Goal: Task Accomplishment & Management: Manage account settings

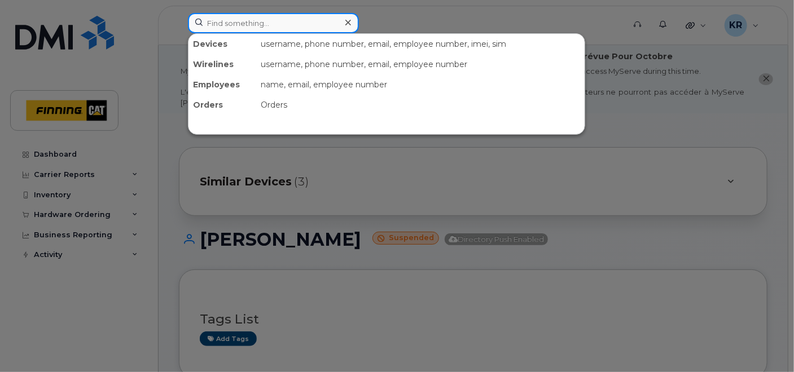
drag, startPoint x: 0, startPoint y: 0, endPoint x: 231, endPoint y: 23, distance: 231.8
click at [231, 23] on input at bounding box center [273, 23] width 171 height 20
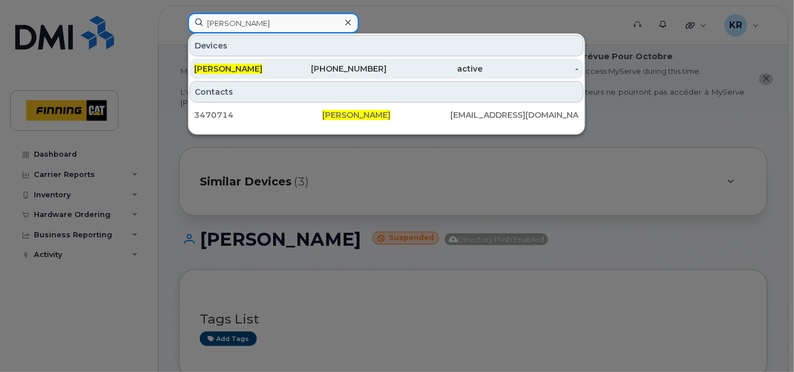
type input "shawn getz"
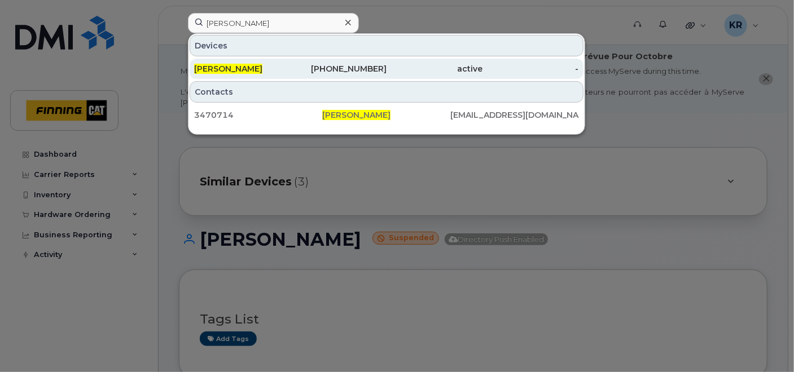
click at [349, 70] on div "587-372-5436" at bounding box center [338, 68] width 96 height 11
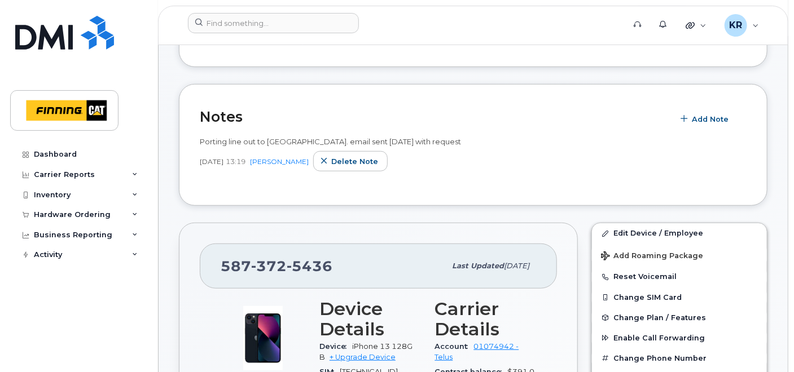
scroll to position [219, 0]
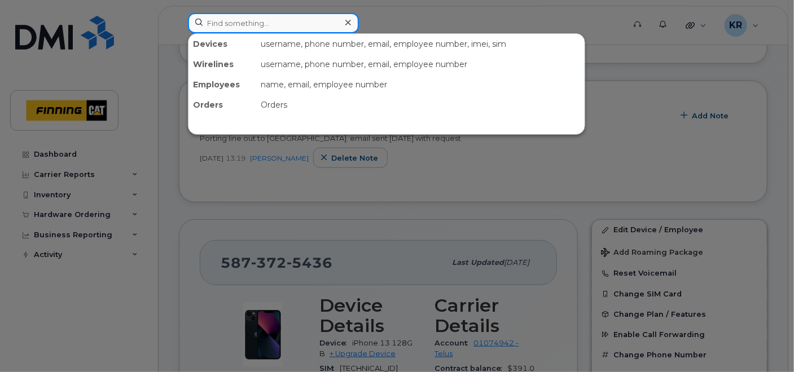
click at [282, 23] on input at bounding box center [273, 23] width 171 height 20
type input "[PERSON_NAME]"
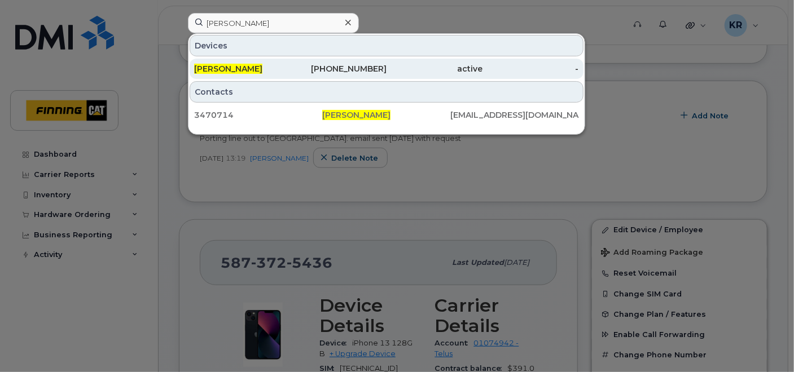
click at [337, 63] on div "587-372-5436" at bounding box center [338, 68] width 96 height 11
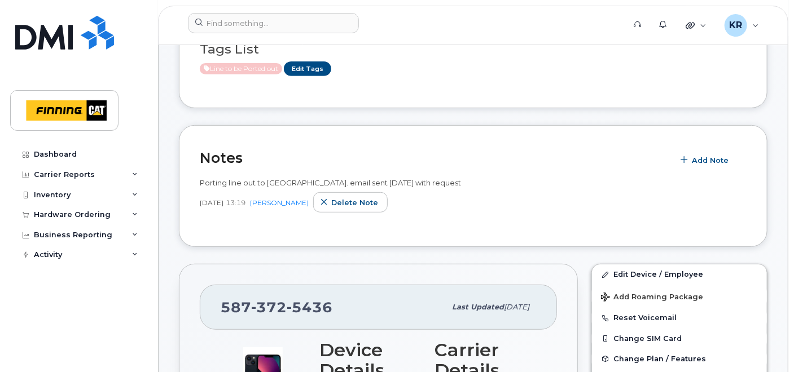
scroll to position [175, 0]
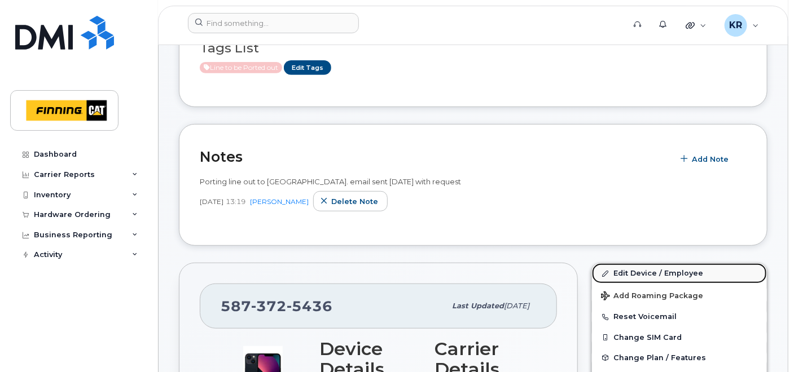
click at [638, 274] on link "Edit Device / Employee" at bounding box center [679, 273] width 175 height 20
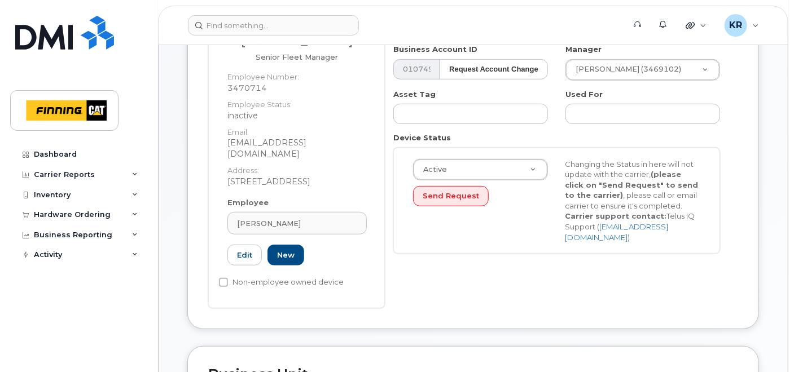
scroll to position [267, 0]
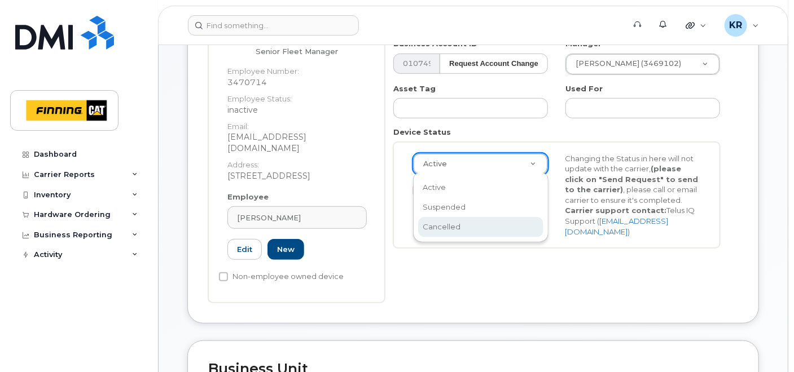
select select "cancelled"
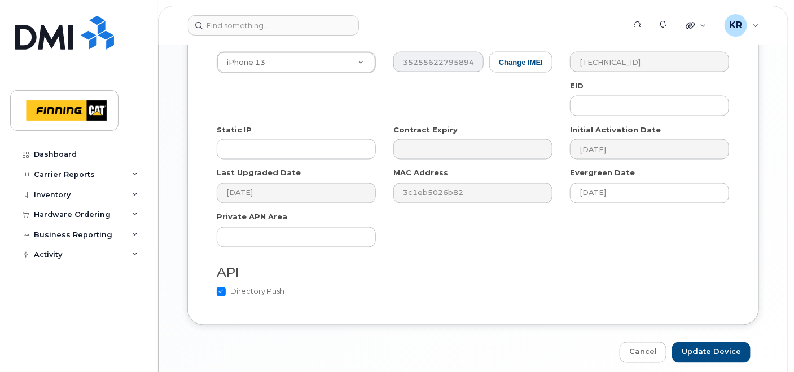
scroll to position [824, 0]
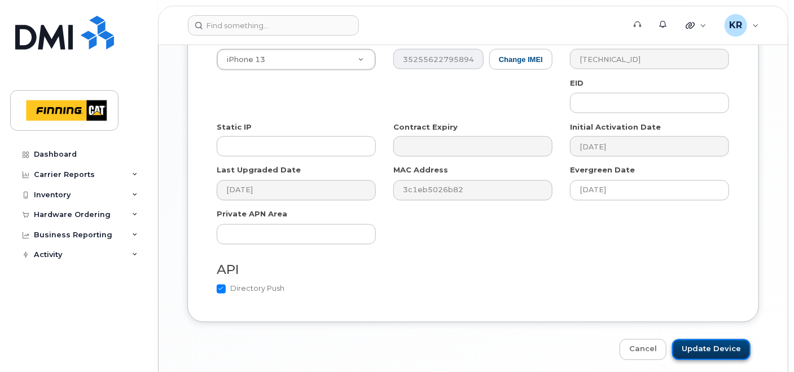
click at [711, 340] on input "Update Device" at bounding box center [711, 350] width 78 height 21
type input "Saving..."
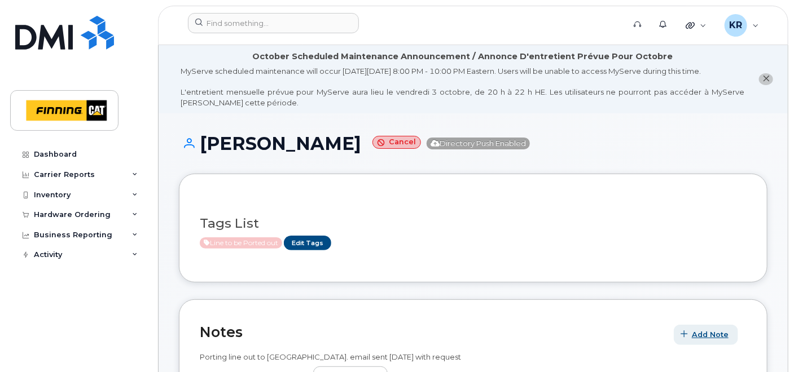
click at [714, 333] on span "Add Note" at bounding box center [710, 334] width 37 height 11
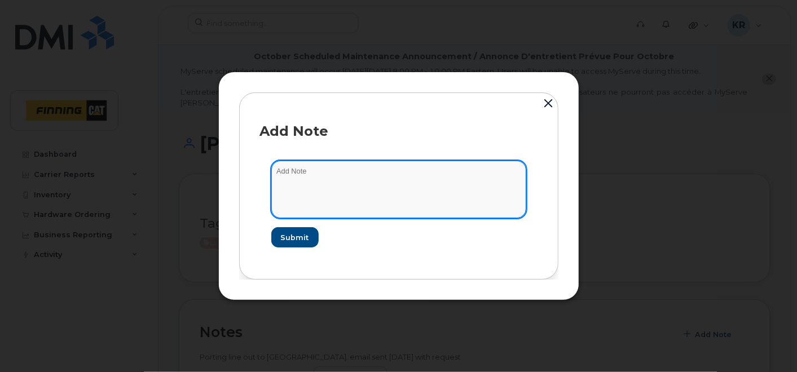
click at [478, 177] on textarea at bounding box center [398, 190] width 255 height 58
type textarea "Line port note approval added [DATE]."
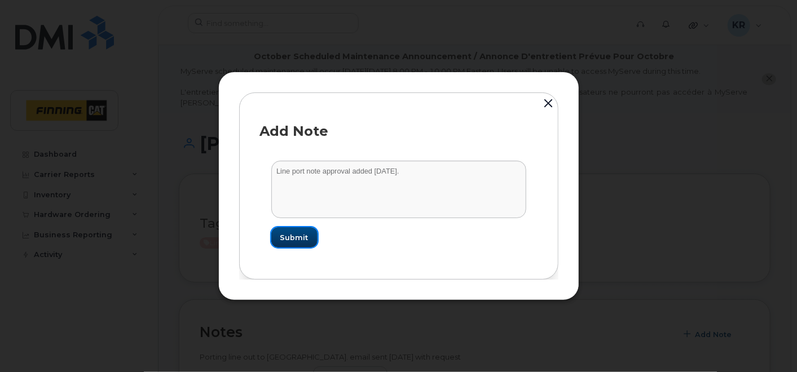
click at [300, 236] on span "Submit" at bounding box center [294, 237] width 28 height 11
